Goal: Contribute content: Add original content to the website for others to see

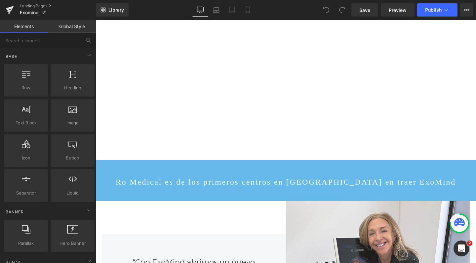
scroll to position [2210, 0]
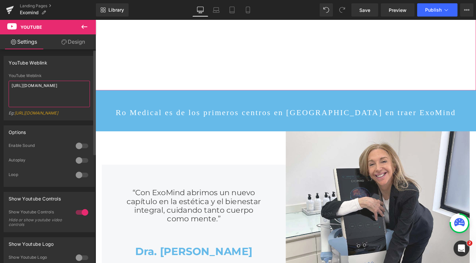
click at [35, 94] on textarea "https://www.youtube.com/watch?v=4_Cx8lLnv24&t=3s" at bounding box center [49, 94] width 81 height 26
drag, startPoint x: 35, startPoint y: 94, endPoint x: 70, endPoint y: 90, distance: 35.4
click at [35, 94] on textarea "https://www.youtube.com/watch?v=4_Cx8lLnv24&t=3s" at bounding box center [49, 94] width 81 height 26
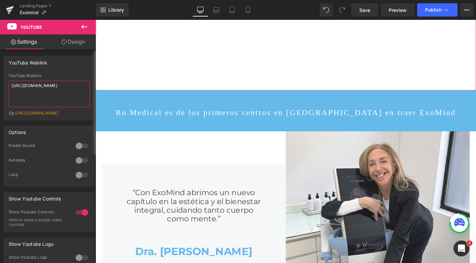
click at [70, 90] on textarea "https://www.youtube.com/watch?v=4_Cx8lLnv24&t=3s" at bounding box center [49, 94] width 81 height 26
click at [62, 92] on textarea "https://www.youtube.com/watch?v=4_Cx8lLnv24&t=3s" at bounding box center [49, 94] width 81 height 26
drag, startPoint x: 64, startPoint y: 93, endPoint x: 5, endPoint y: 78, distance: 60.9
click at [5, 78] on div "YouTube Weblink https://www.youtube.com/watch?v=4_Cx8lLnv24&t=3s Eg: https://ww…" at bounding box center [49, 96] width 91 height 47
paste textarea "jUu80iZBwnc"
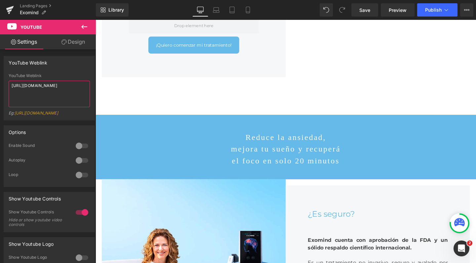
scroll to position [1681, 0]
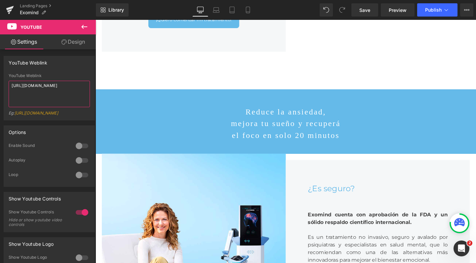
type textarea "https://www.youtube.com/watch?v=jUu80iZBwnc"
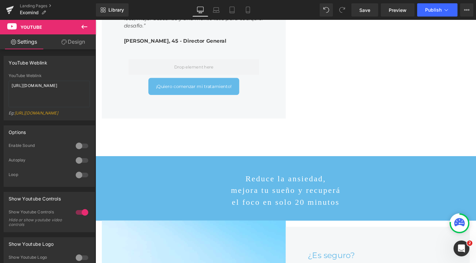
scroll to position [1610, 0]
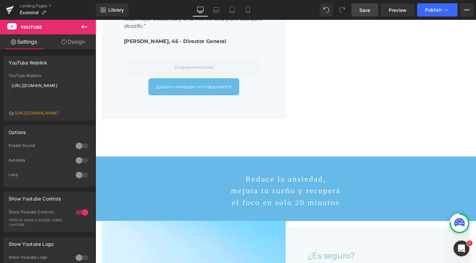
click at [365, 13] on span "Save" at bounding box center [365, 10] width 11 height 7
click at [426, 10] on span "Publish" at bounding box center [433, 9] width 17 height 5
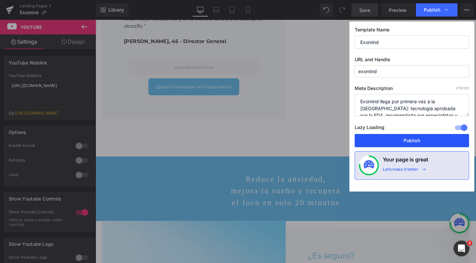
click at [397, 139] on button "Publish" at bounding box center [412, 140] width 114 height 13
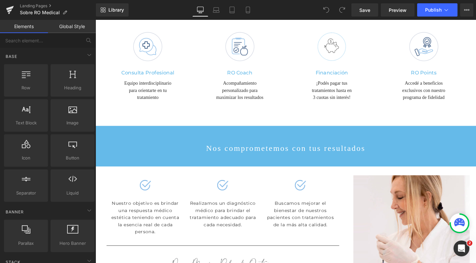
scroll to position [1074, 0]
